Goal: Complete application form

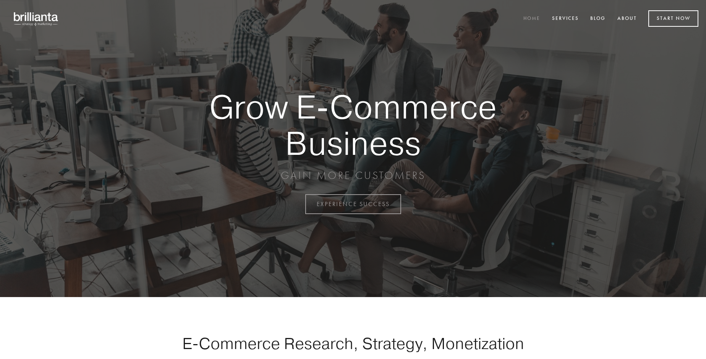
scroll to position [2002, 0]
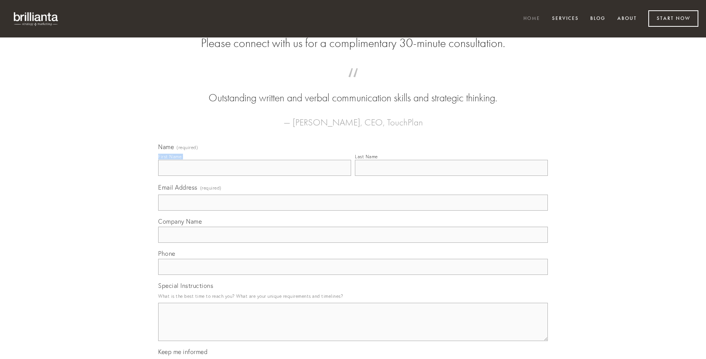
type input "[PERSON_NAME]"
click at [451, 176] on input "Last Name" at bounding box center [451, 168] width 193 height 16
type input "[PERSON_NAME]"
click at [353, 210] on input "Email Address (required)" at bounding box center [353, 202] width 390 height 16
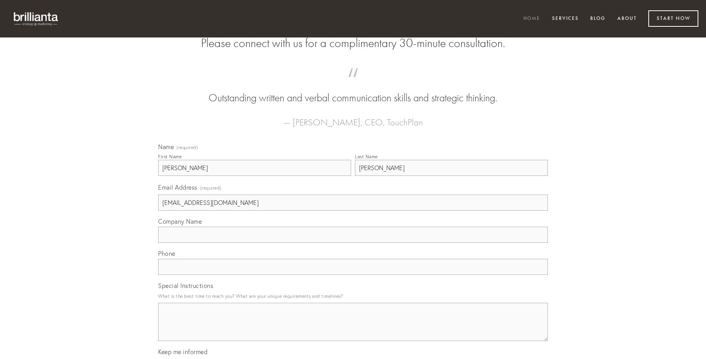
type input "[EMAIL_ADDRESS][DOMAIN_NAME]"
click at [353, 243] on input "Company Name" at bounding box center [353, 235] width 390 height 16
type input "delicate"
click at [353, 275] on input "text" at bounding box center [353, 267] width 390 height 16
click at [353, 329] on textarea "Special Instructions" at bounding box center [353, 322] width 390 height 38
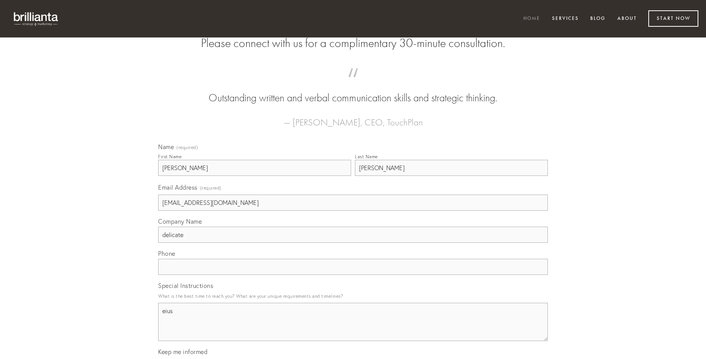
type textarea "eius"
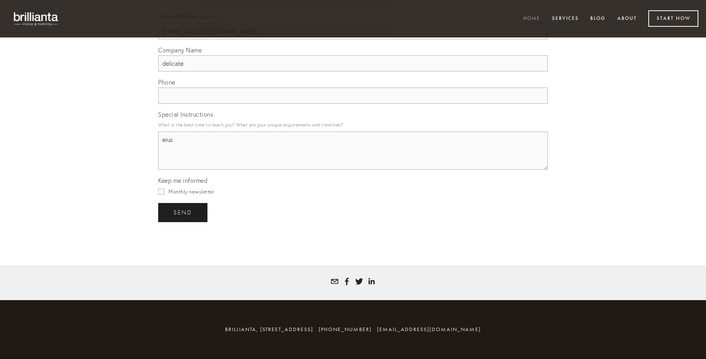
click at [183, 212] on span "send" at bounding box center [182, 212] width 19 height 7
